Goal: Navigation & Orientation: Understand site structure

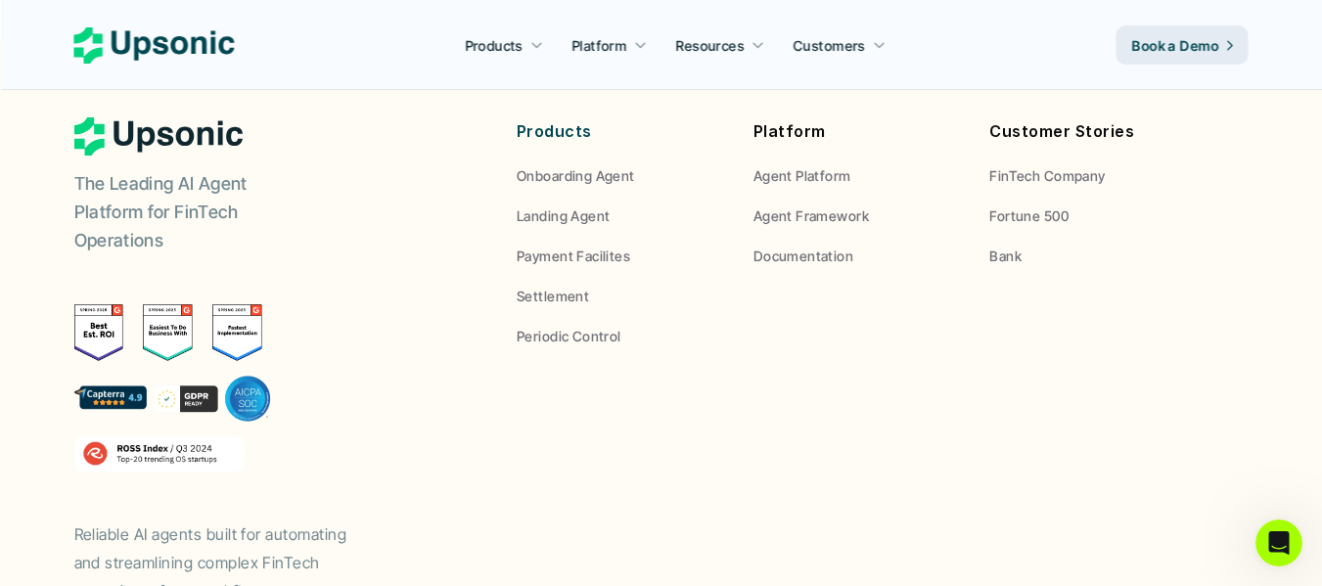
scroll to position [7591, 0]
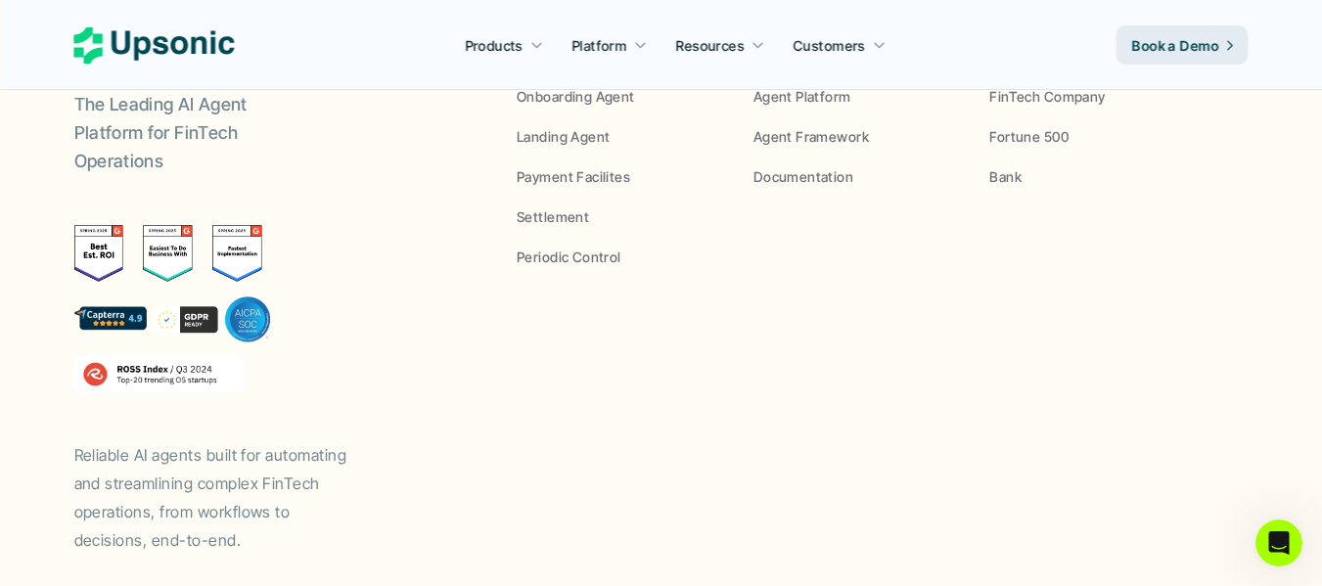
drag, startPoint x: 354, startPoint y: 554, endPoint x: 271, endPoint y: 557, distance: 83.2
copy link "Upsonic, Inc."
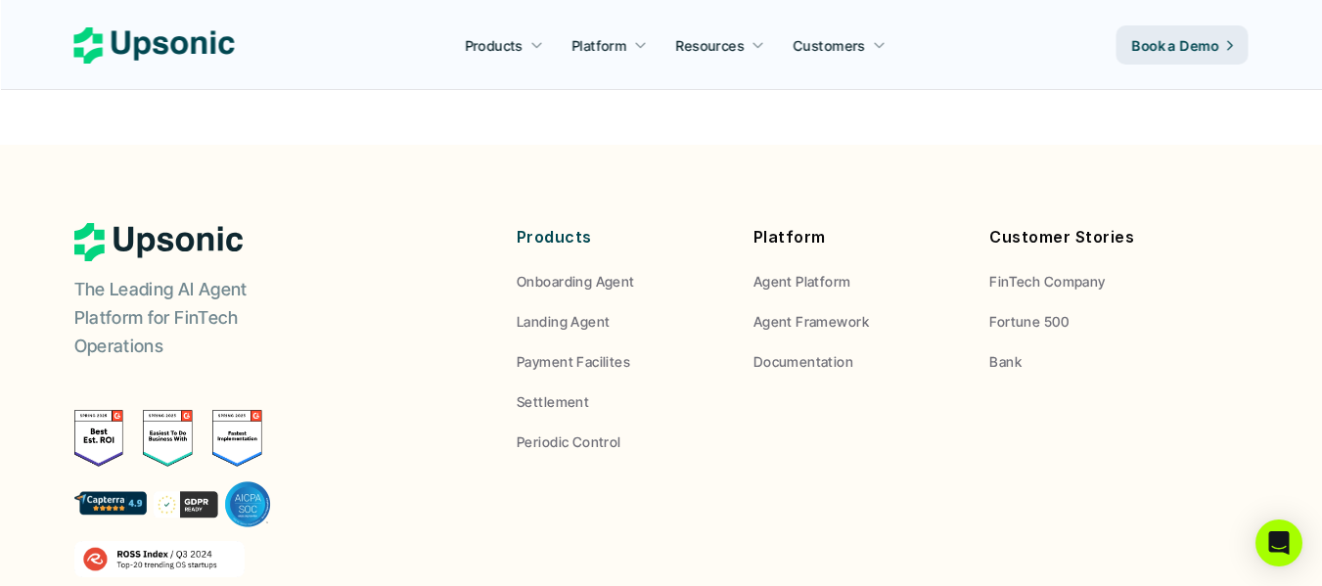
scroll to position [7242, 0]
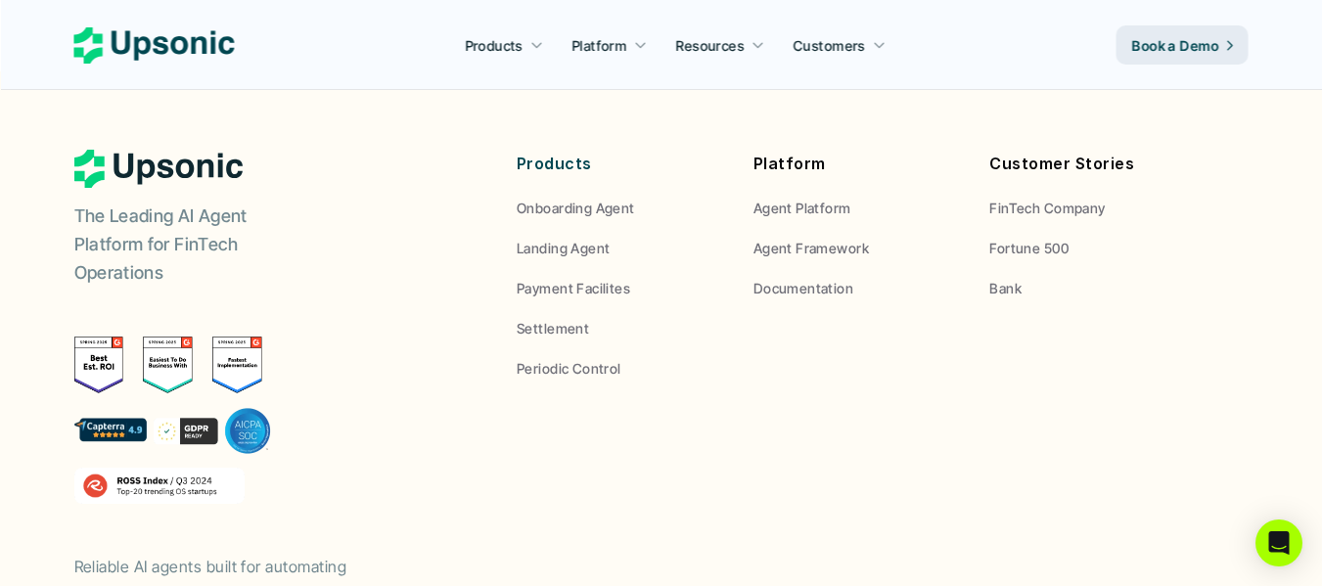
scroll to position [7591, 0]
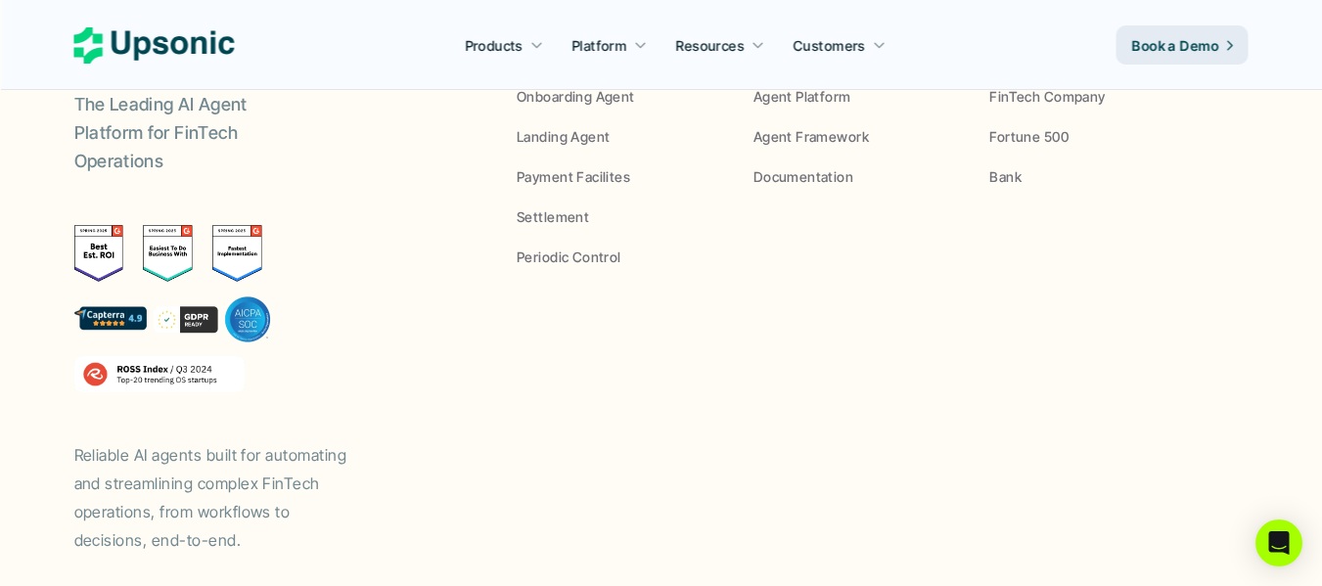
drag, startPoint x: 1077, startPoint y: 555, endPoint x: 1013, endPoint y: 473, distance: 103.9
